Goal: Transaction & Acquisition: Obtain resource

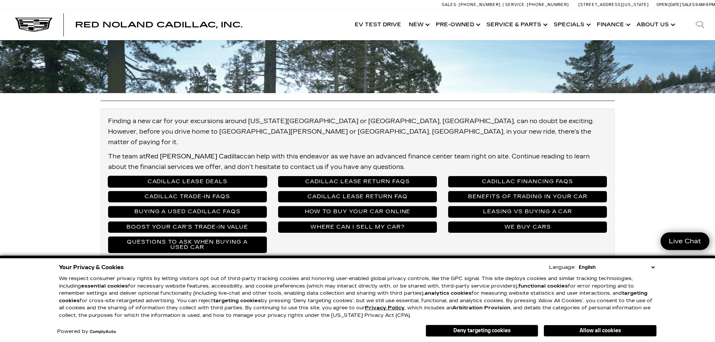
click at [183, 176] on link "Cadillac Lease Deals" at bounding box center [187, 181] width 159 height 11
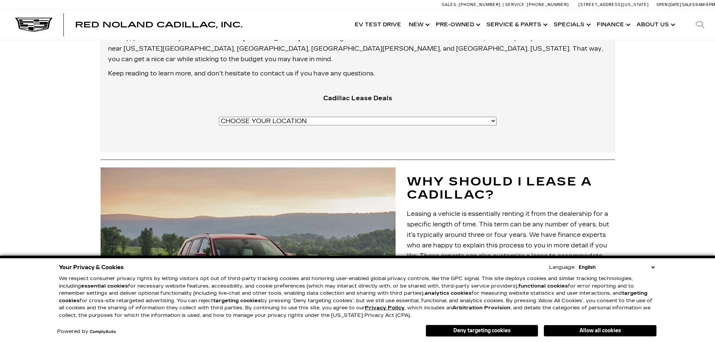
click at [416, 117] on select "CHOOSE YOUR LOCATION Cadillac CT4 Lease Deals Cadillac CT4-V Lease Deals [US_ST…" at bounding box center [358, 121] width 278 height 9
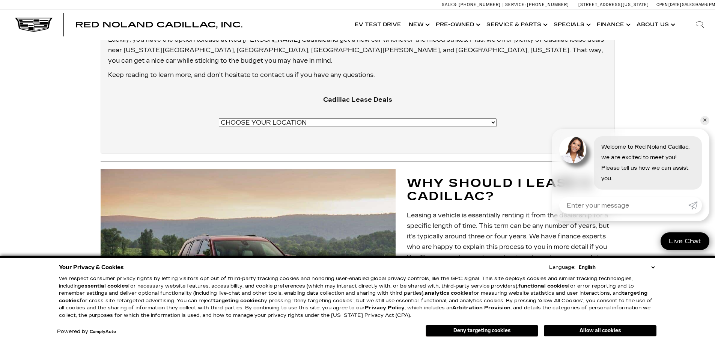
drag, startPoint x: 355, startPoint y: 77, endPoint x: 354, endPoint y: 81, distance: 4.2
click at [355, 118] on select "CHOOSE YOUR LOCATION Cadillac CT4 Lease Deals Cadillac CT4-V Lease Deals [US_ST…" at bounding box center [358, 122] width 278 height 9
select select "[URL][DOMAIN_NAME][US_STATE]"
click at [266, 118] on select "CHOOSE YOUR LOCATION Cadillac CT4 Lease Deals Cadillac CT4-V Lease Deals [US_ST…" at bounding box center [358, 122] width 278 height 9
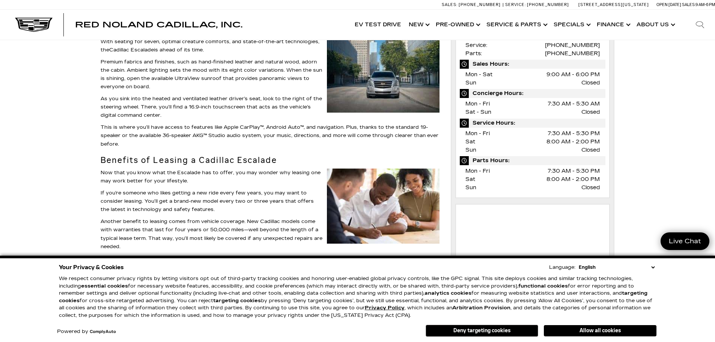
scroll to position [263, 0]
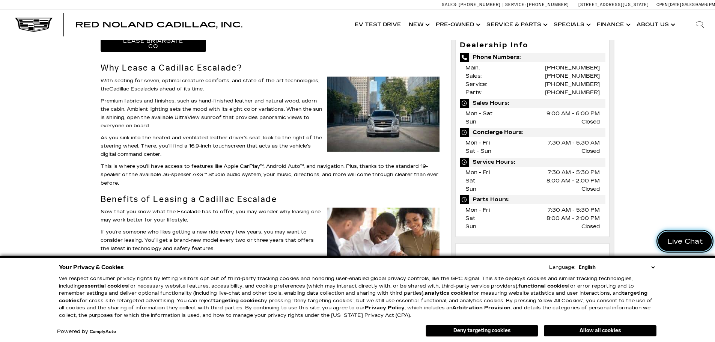
click at [694, 249] on link "Live Chat" at bounding box center [685, 241] width 54 height 20
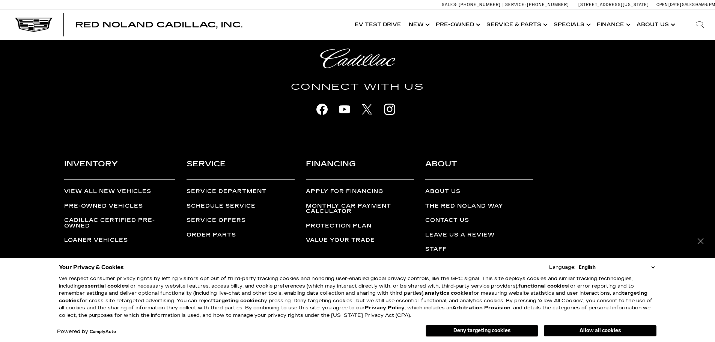
scroll to position [724, 0]
